Goal: Transaction & Acquisition: Purchase product/service

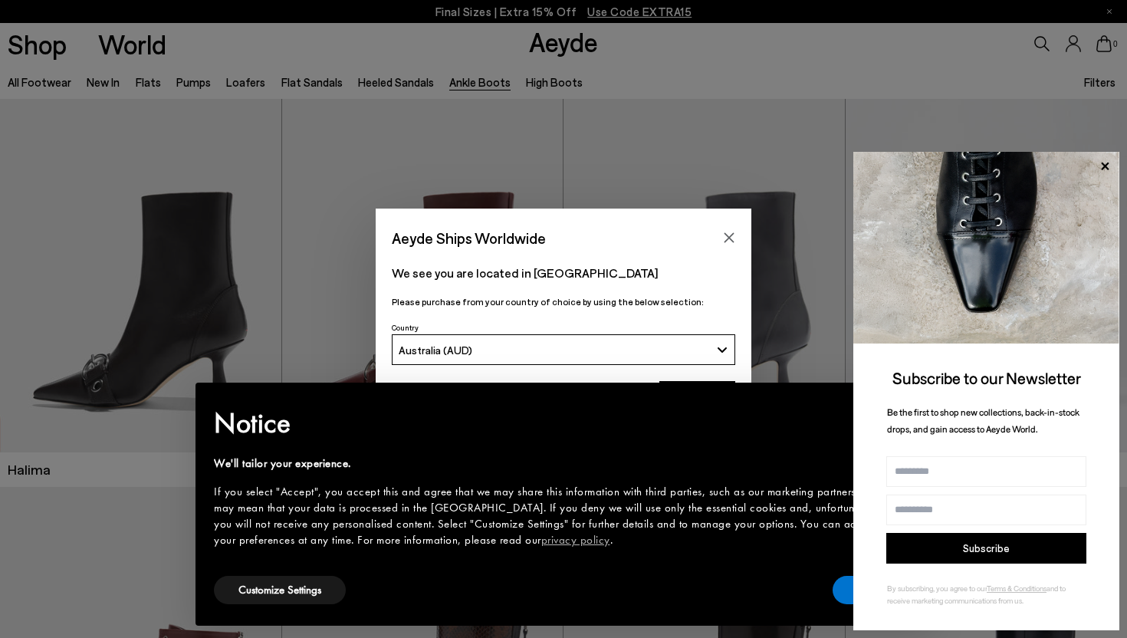
click at [636, 316] on div "We see you are located in Australia Please purchase from your country of choice…" at bounding box center [564, 285] width 376 height 67
click at [1107, 163] on icon at bounding box center [1105, 166] width 8 height 8
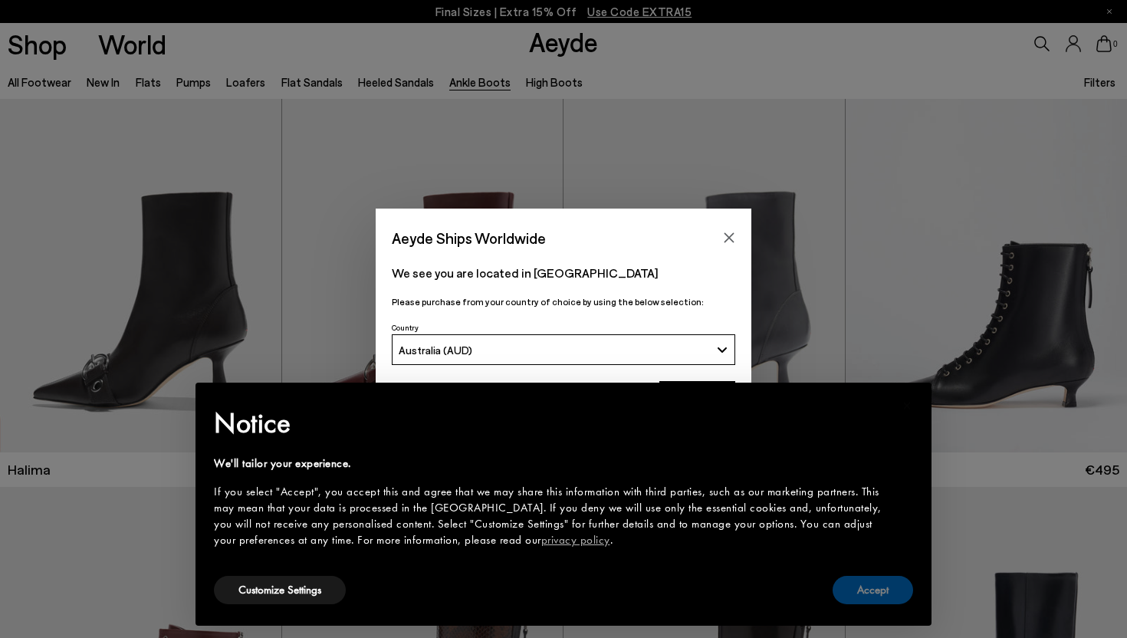
click at [873, 598] on button "Accept" at bounding box center [873, 590] width 81 height 28
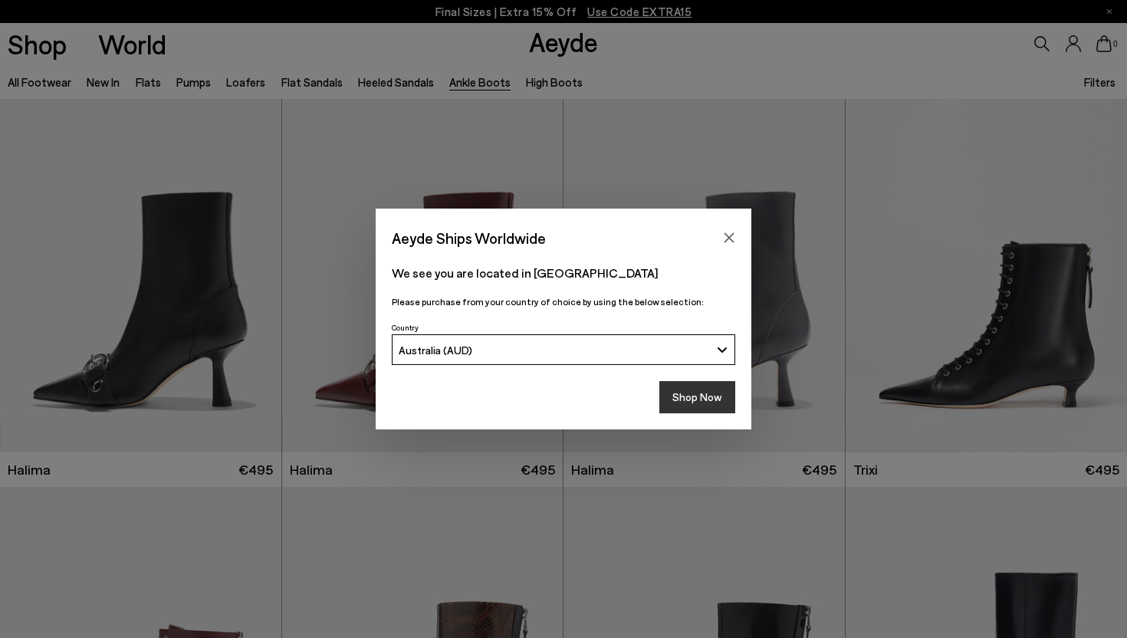
click at [672, 398] on button "Shop Now" at bounding box center [698, 397] width 76 height 32
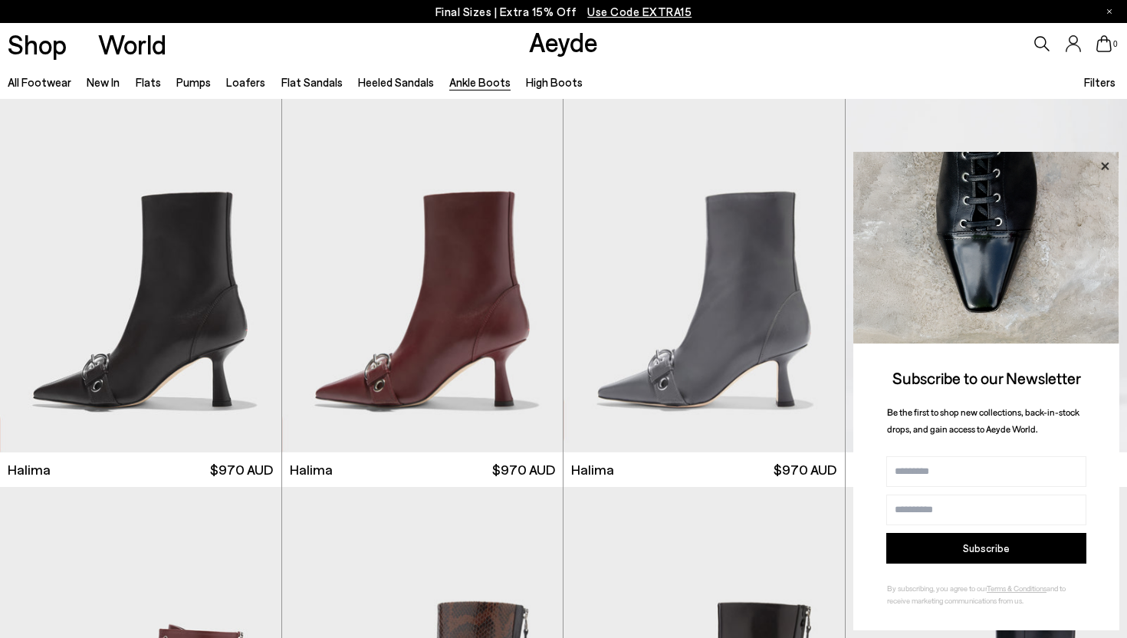
click at [1108, 166] on icon at bounding box center [1105, 166] width 20 height 20
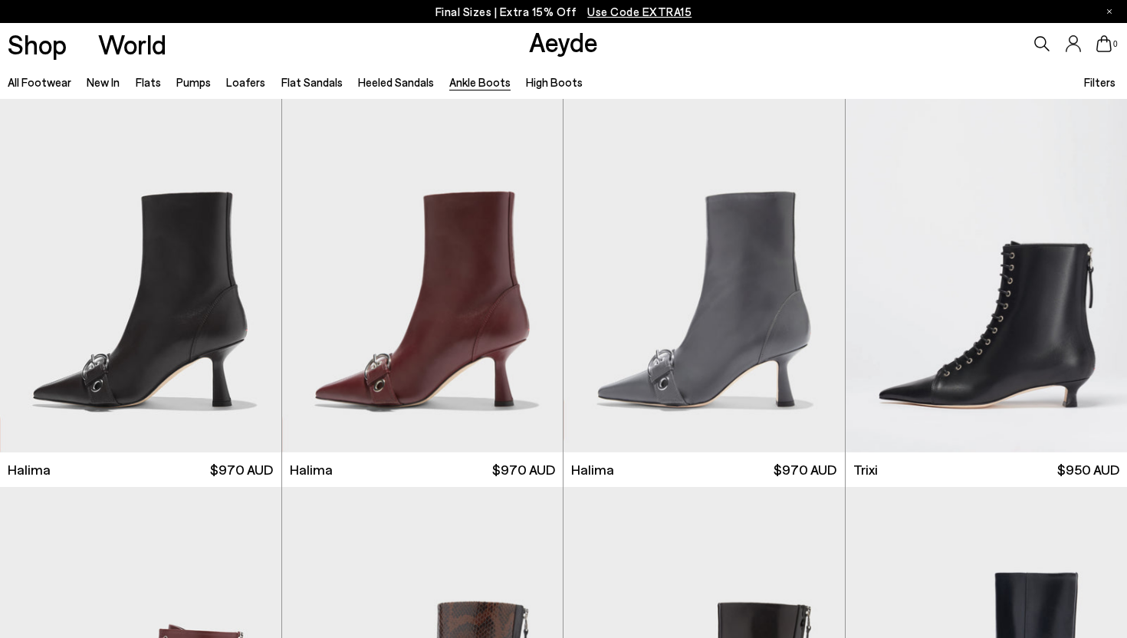
click at [1102, 93] on div "Filters" at bounding box center [1101, 81] width 35 height 35
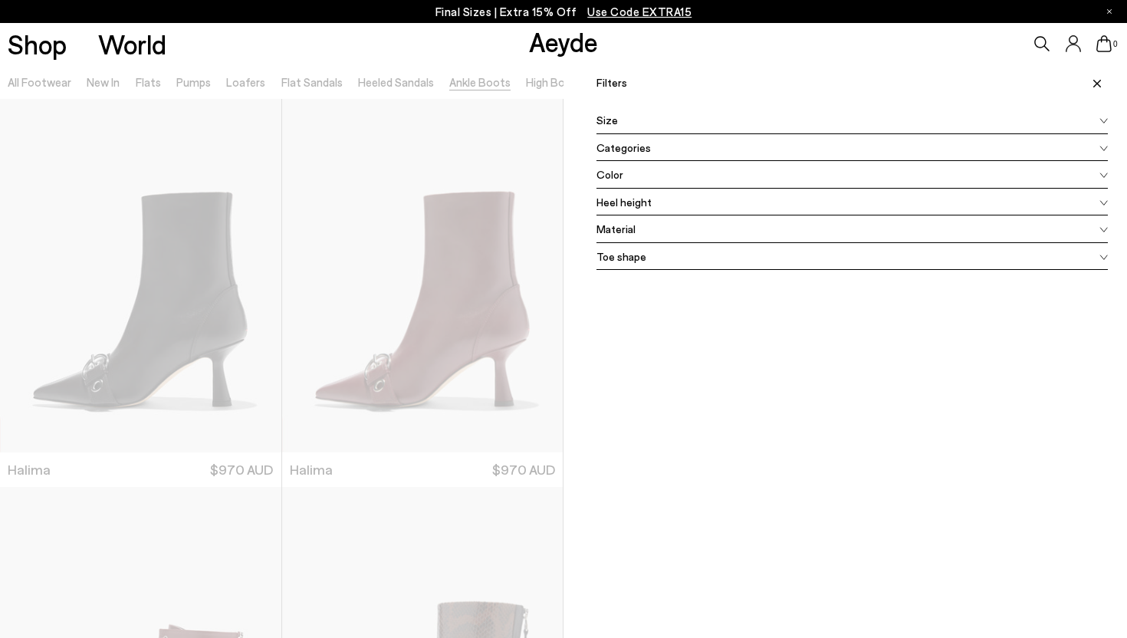
click at [1099, 87] on span at bounding box center [1095, 83] width 26 height 34
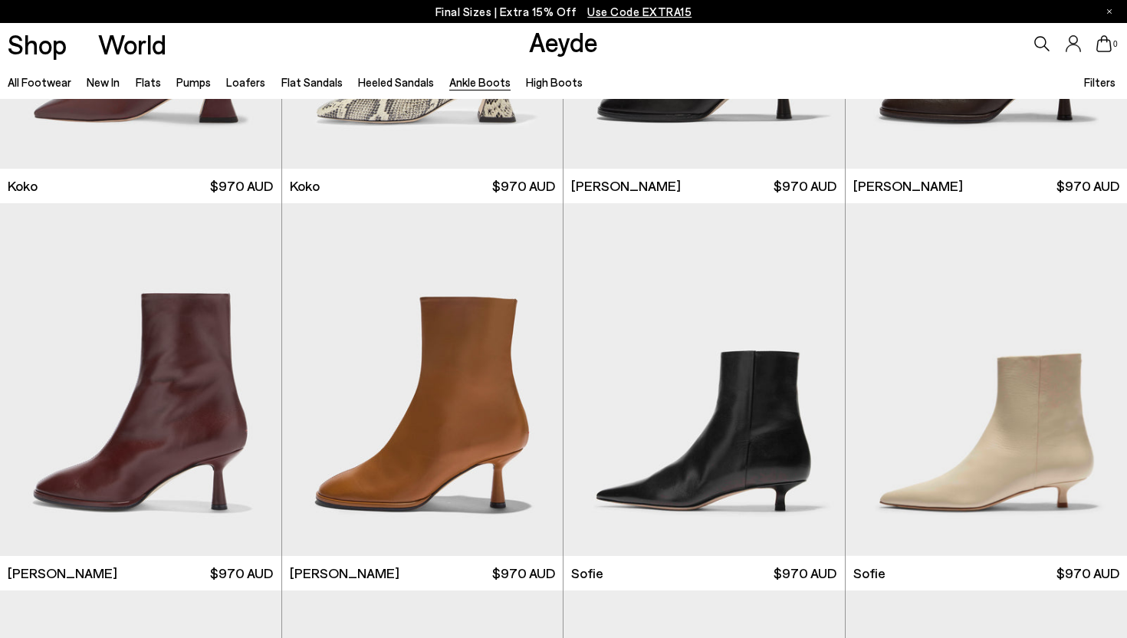
scroll to position [841, 0]
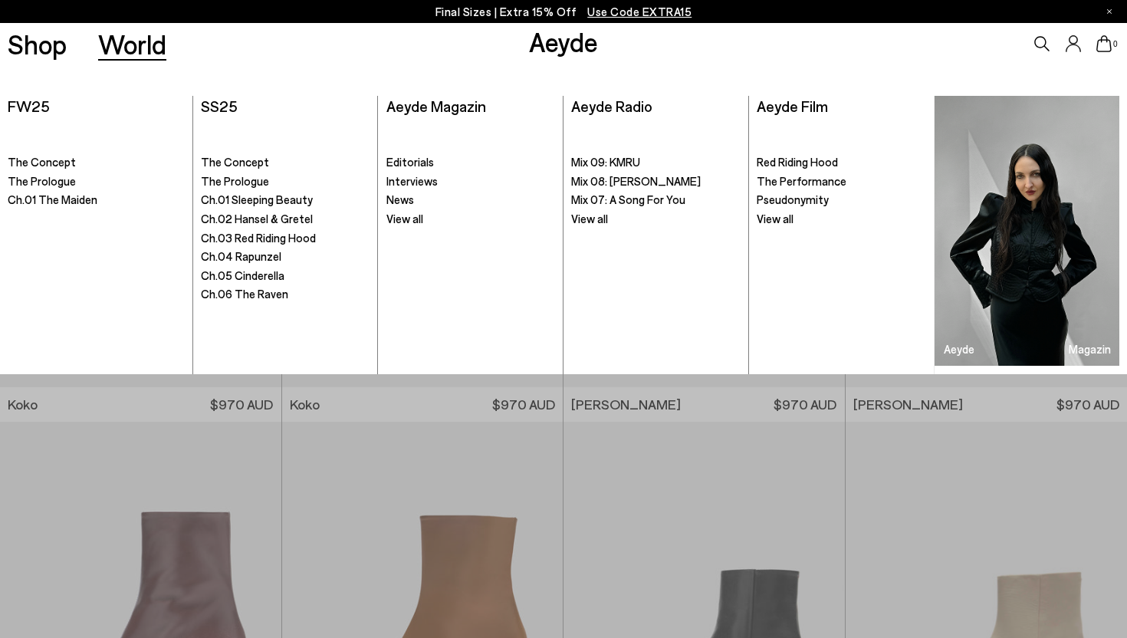
scroll to position [652, 0]
